Goal: Obtain resource: Obtain resource

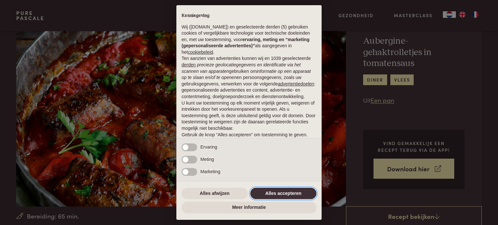
click at [277, 198] on button "Alles accepteren" at bounding box center [283, 194] width 66 height 12
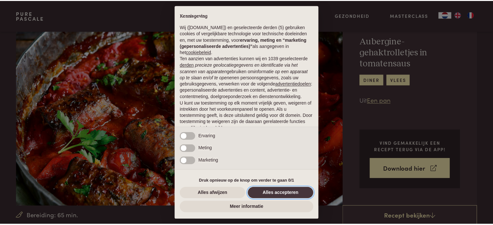
scroll to position [35, 0]
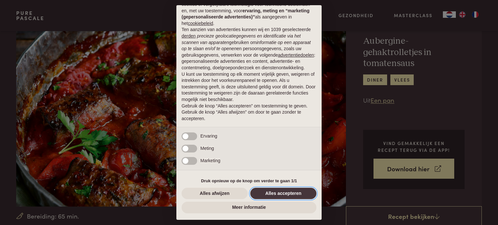
click at [271, 196] on button "Alles accepteren" at bounding box center [283, 194] width 66 height 12
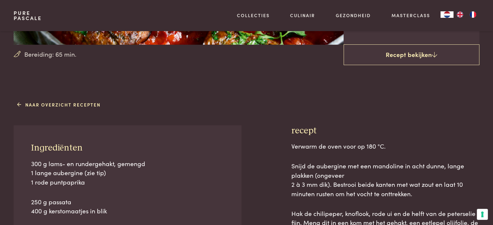
scroll to position [162, 0]
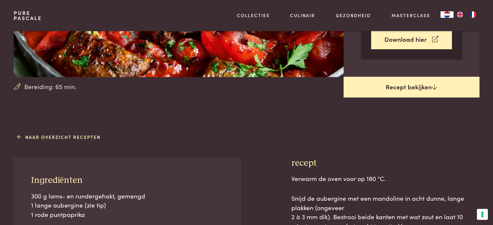
click at [390, 86] on link "Recept bekijken" at bounding box center [412, 87] width 136 height 21
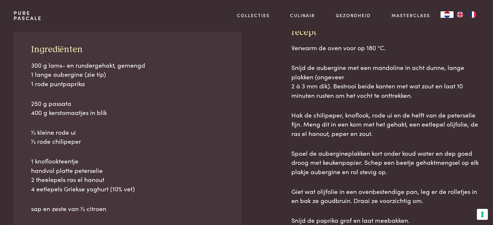
scroll to position [294, 0]
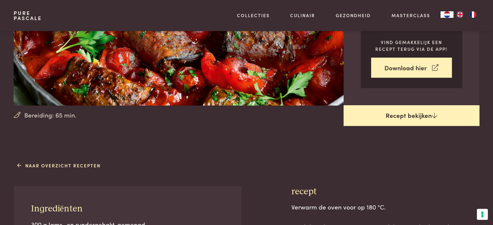
scroll to position [131, 0]
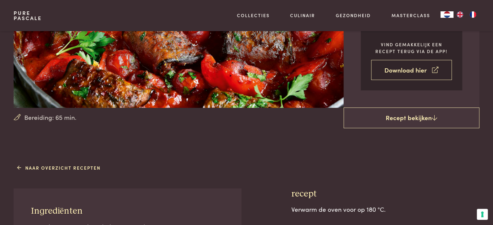
click at [411, 71] on link "Download hier" at bounding box center [411, 70] width 81 height 20
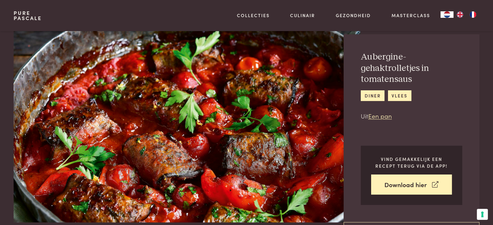
scroll to position [2, 0]
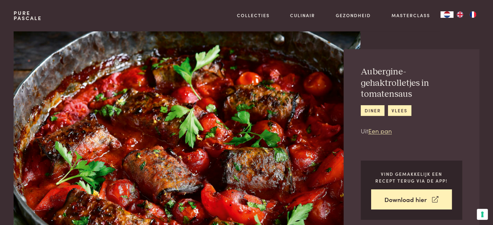
click at [154, 114] on img at bounding box center [187, 134] width 347 height 208
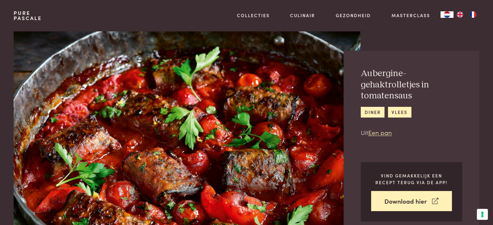
scroll to position [0, 0]
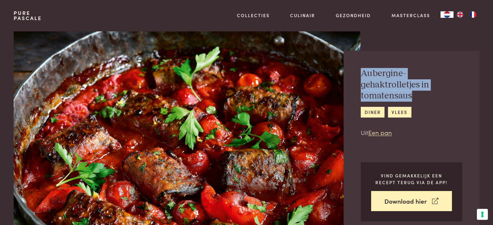
drag, startPoint x: 361, startPoint y: 71, endPoint x: 417, endPoint y: 91, distance: 59.9
click at [417, 91] on h2 "Aubergine-gehaktrolletjes in tomatensaus" at bounding box center [412, 85] width 102 height 34
copy h2 "Aubergine-gehaktrolletjes in tomatensaus"
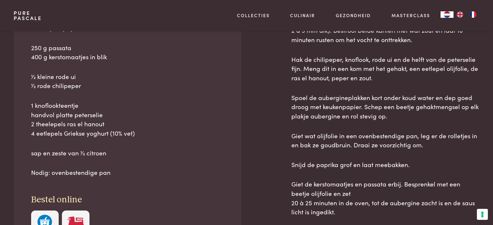
scroll to position [389, 0]
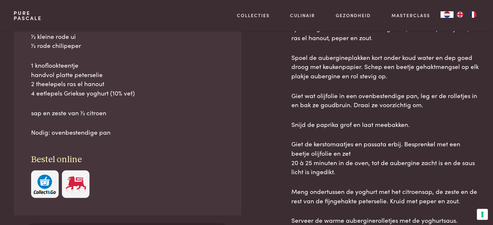
drag, startPoint x: 26, startPoint y: 50, endPoint x: 135, endPoint y: 122, distance: 130.8
click at [135, 122] on div "Ingrediënten 300 g lams- en rundergehakt, gemengd 1 lange aubergine (zie tip) 1…" at bounding box center [128, 73] width 228 height 285
copy div "Ingrediënten 300 g lams- en rundergehakt, gemengd 1 lange aubergine (zie tip) 1…"
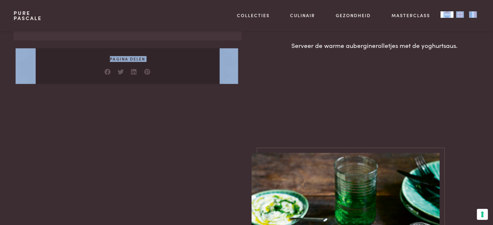
scroll to position [553, 0]
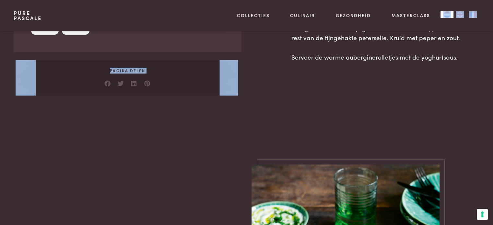
drag, startPoint x: 291, startPoint y: 131, endPoint x: 461, endPoint y: 54, distance: 187.0
copy div "recept Verwarm de oven voor op 180 °C. Snijd de aubergine met een mandoline in …"
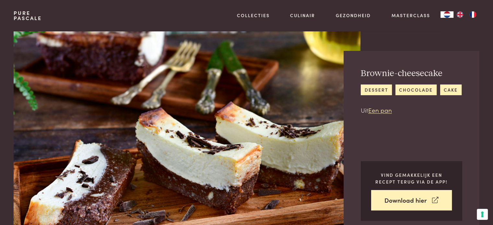
click at [141, 116] on img at bounding box center [187, 135] width 347 height 208
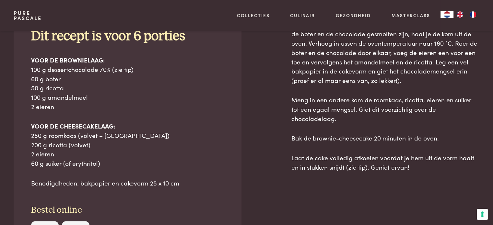
scroll to position [389, 0]
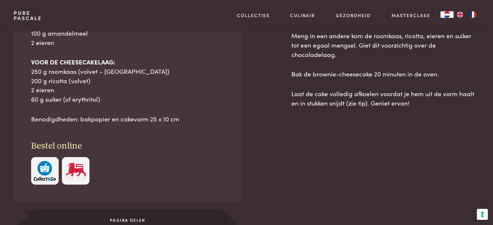
drag, startPoint x: 26, startPoint y: 47, endPoint x: 185, endPoint y: 116, distance: 173.6
click at [185, 116] on div "Ingrediënten Dit recept is voor 6 porties VOOR DE BROWNIELAAG: 100 g dessertcho…" at bounding box center [128, 66] width 228 height 272
copy div "Ingrediënten Dit recept is voor 6 porties VOOR DE BROWNIELAAG: 100 g dessertcho…"
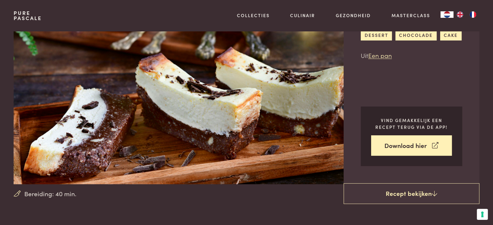
scroll to position [0, 0]
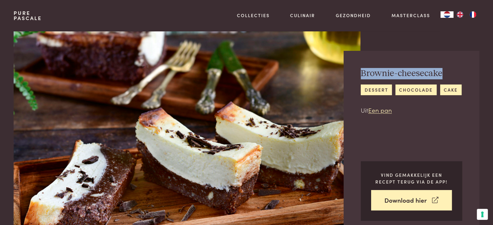
drag, startPoint x: 357, startPoint y: 73, endPoint x: 448, endPoint y: 66, distance: 90.5
click at [448, 66] on div "Brownie-cheesecake dessert [GEOGRAPHIC_DATA] cake Uit Een pan Vind gemakkelijk …" at bounding box center [412, 144] width 136 height 187
copy h2 "Brownie-cheesecake"
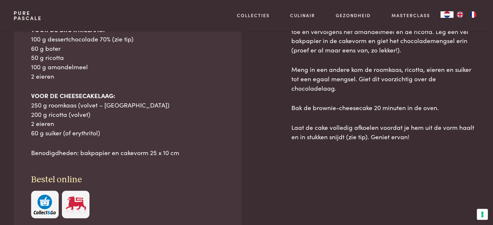
scroll to position [357, 0]
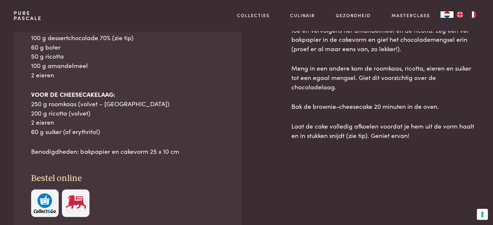
drag, startPoint x: 282, startPoint y: 63, endPoint x: 433, endPoint y: 128, distance: 164.8
click at [432, 129] on div "Ingrediënten Dit recept is voor 6 porties VOOR DE BROWNIELAAG: 100 g dessertcho…" at bounding box center [247, 121] width 466 height 316
copy div "recept Snijd de boter in stukjes en breek de chocolade in stukken. Laat beide s…"
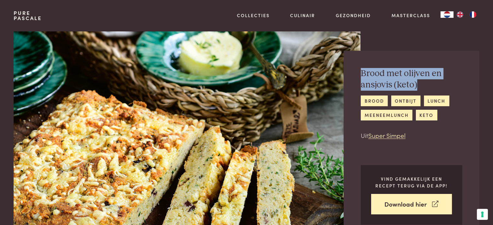
drag, startPoint x: 361, startPoint y: 73, endPoint x: 421, endPoint y: 85, distance: 61.1
click at [421, 85] on h2 "Brood met olijven en ansjovis (keto)" at bounding box center [412, 79] width 102 height 22
copy h2 "Brood met olijven en ansjovis (keto)"
click at [141, 147] on img at bounding box center [187, 135] width 347 height 208
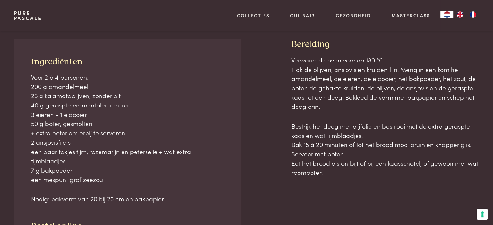
scroll to position [292, 0]
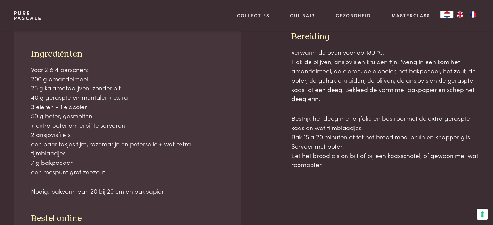
drag, startPoint x: 27, startPoint y: 52, endPoint x: 195, endPoint y: 177, distance: 209.6
click at [195, 177] on div "Ingrediënten Voor 2 à 4 personen: 200 g amandelmeel 25 g kalamataolijven, zonde…" at bounding box center [128, 152] width 228 height 243
copy div "Ingrediënten Voor 2 à 4 personen: 200 g amandelmeel 25 g kalamataolijven, zonde…"
drag, startPoint x: 288, startPoint y: 99, endPoint x: 394, endPoint y: 170, distance: 127.3
click at [394, 170] on div "Ingrediënten Voor 2 à 4 personen: 200 g amandelmeel 25 g kalamataolijven, zonde…" at bounding box center [247, 174] width 466 height 287
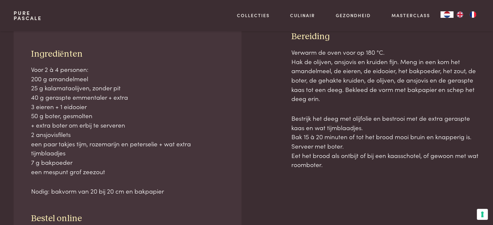
copy div "Bereiding Verwarm de oven voor op 180 °C. Hak de olijven, ansjovis en kruiden f…"
